Goal: Information Seeking & Learning: Find specific fact

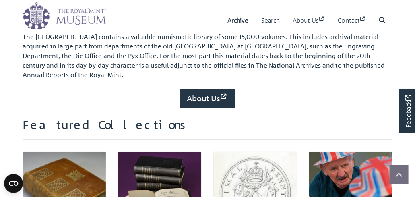
scroll to position [318, 0]
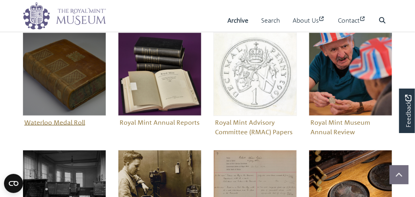
click at [50, 75] on img "Sub-collection" at bounding box center [64, 74] width 83 height 83
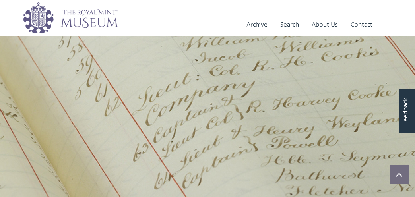
scroll to position [280, 0]
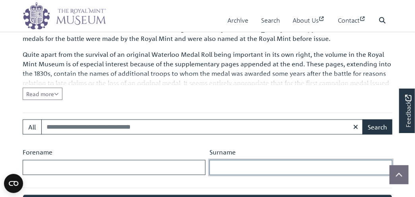
click at [236, 165] on input "Surname" at bounding box center [300, 167] width 183 height 15
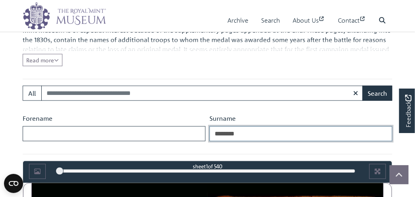
scroll to position [360, 0]
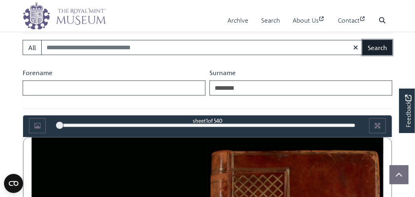
click at [373, 48] on button "Search" at bounding box center [377, 47] width 30 height 15
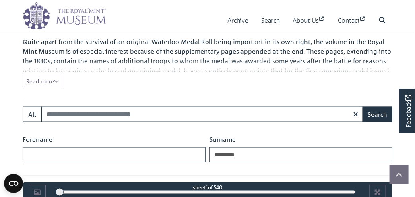
scroll to position [280, 0]
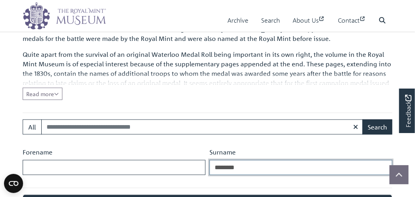
click at [248, 164] on input "********" at bounding box center [300, 167] width 183 height 15
type input "*"
click at [185, 97] on div "The names of all those who were awarded the campaign medal for taking part in t…" at bounding box center [208, 52] width 370 height 95
click at [222, 167] on input "*" at bounding box center [300, 167] width 183 height 15
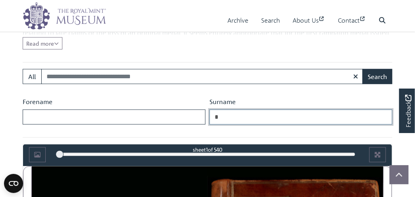
scroll to position [320, 0]
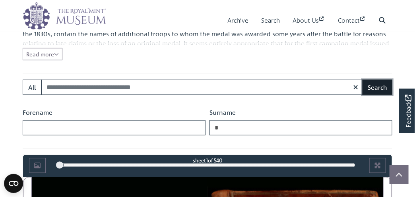
click at [384, 85] on button "Search" at bounding box center [377, 87] width 30 height 15
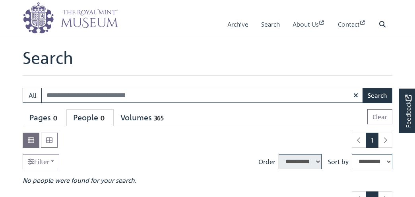
select select "****"
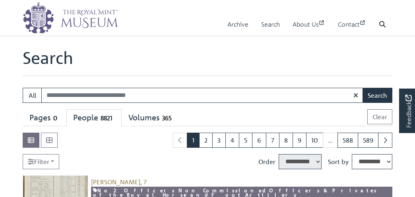
select select "****"
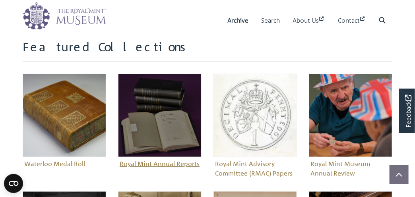
scroll to position [318, 0]
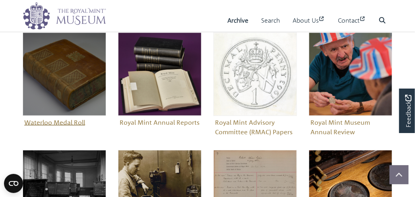
click at [84, 85] on img "Sub-collection" at bounding box center [64, 74] width 83 height 83
click at [65, 65] on img "Sub-collection" at bounding box center [64, 74] width 83 height 83
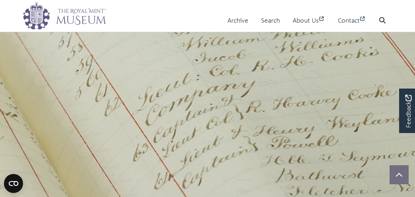
scroll to position [280, 0]
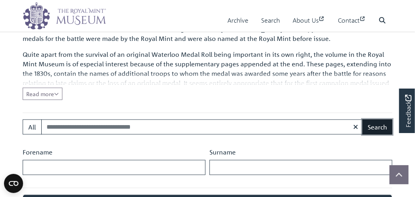
click at [380, 124] on button "Search" at bounding box center [377, 127] width 30 height 15
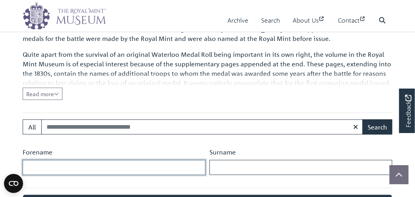
click at [82, 166] on input "Forename" at bounding box center [114, 167] width 183 height 15
type input "*"
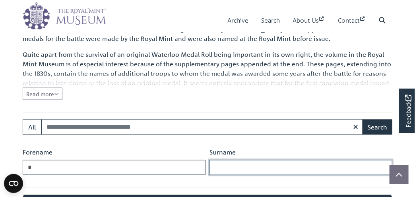
click at [228, 166] on input "Surname" at bounding box center [300, 167] width 183 height 15
type input "*********"
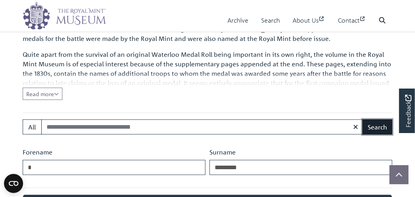
click at [376, 122] on button "Search" at bounding box center [377, 127] width 30 height 15
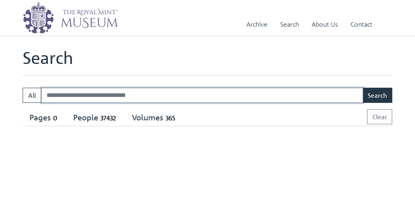
select select "****"
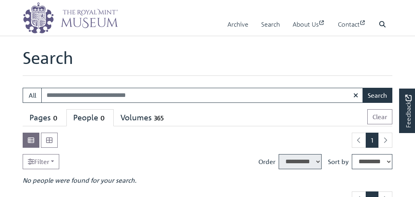
select select "****"
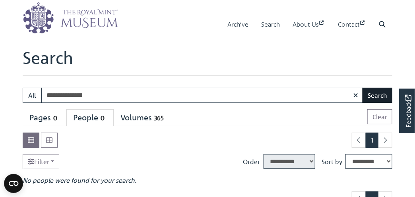
type input "**********"
click at [380, 97] on button "Search" at bounding box center [377, 95] width 30 height 15
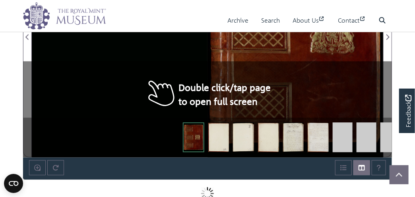
scroll to position [598, 0]
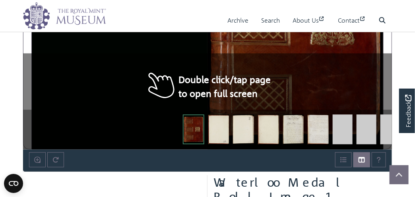
click at [292, 127] on img at bounding box center [293, 129] width 21 height 30
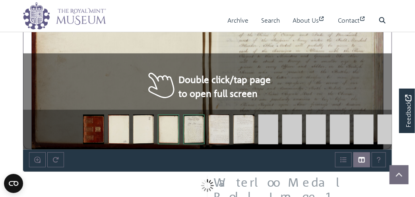
drag, startPoint x: 304, startPoint y: 126, endPoint x: 314, endPoint y: 123, distance: 11.3
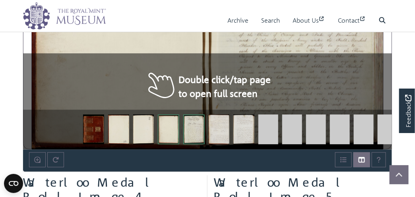
click at [298, 128] on img at bounding box center [292, 129] width 20 height 30
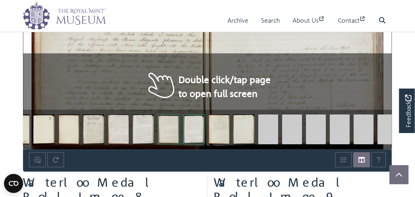
click at [335, 134] on img at bounding box center [340, 129] width 20 height 30
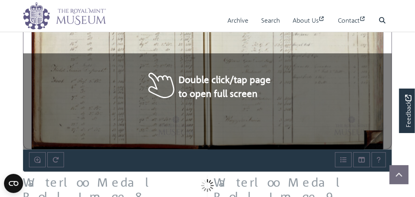
click at [351, 127] on img at bounding box center [295, 24] width 176 height 250
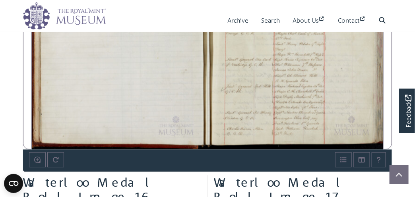
click at [369, 141] on div at bounding box center [295, 24] width 176 height 250
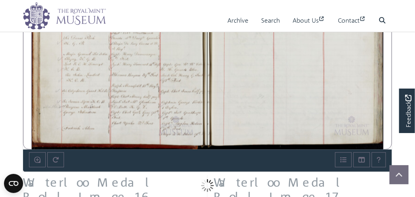
click at [369, 141] on div at bounding box center [295, 24] width 176 height 250
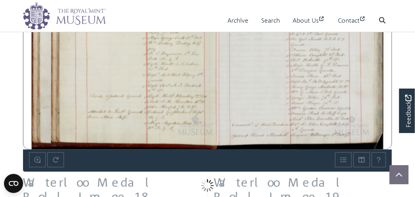
click at [369, 141] on div at bounding box center [208, 24] width 352 height 250
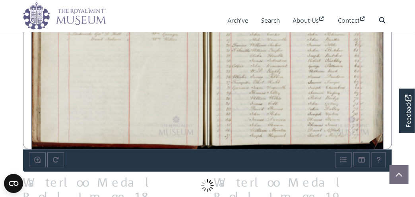
click at [369, 140] on div at bounding box center [208, 24] width 352 height 250
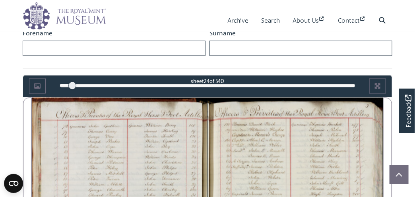
scroll to position [479, 0]
